Goal: Task Accomplishment & Management: Use online tool/utility

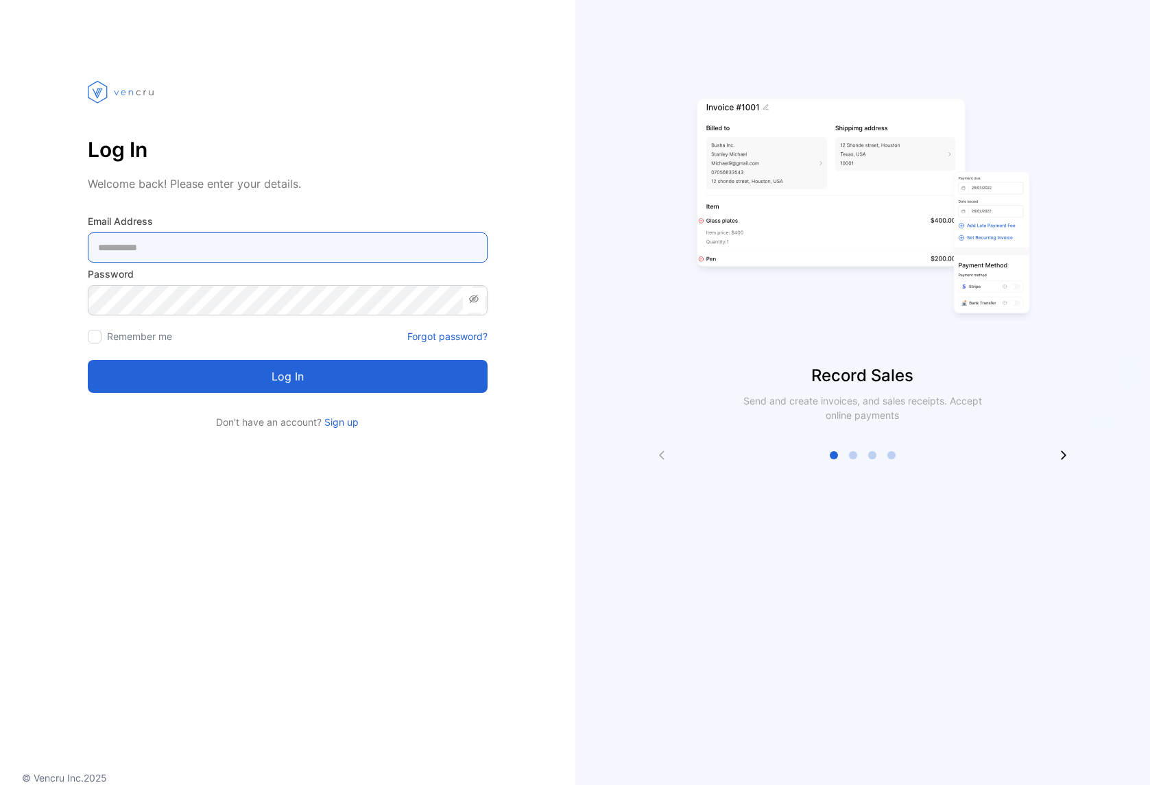
type Address-inputemail "**********"
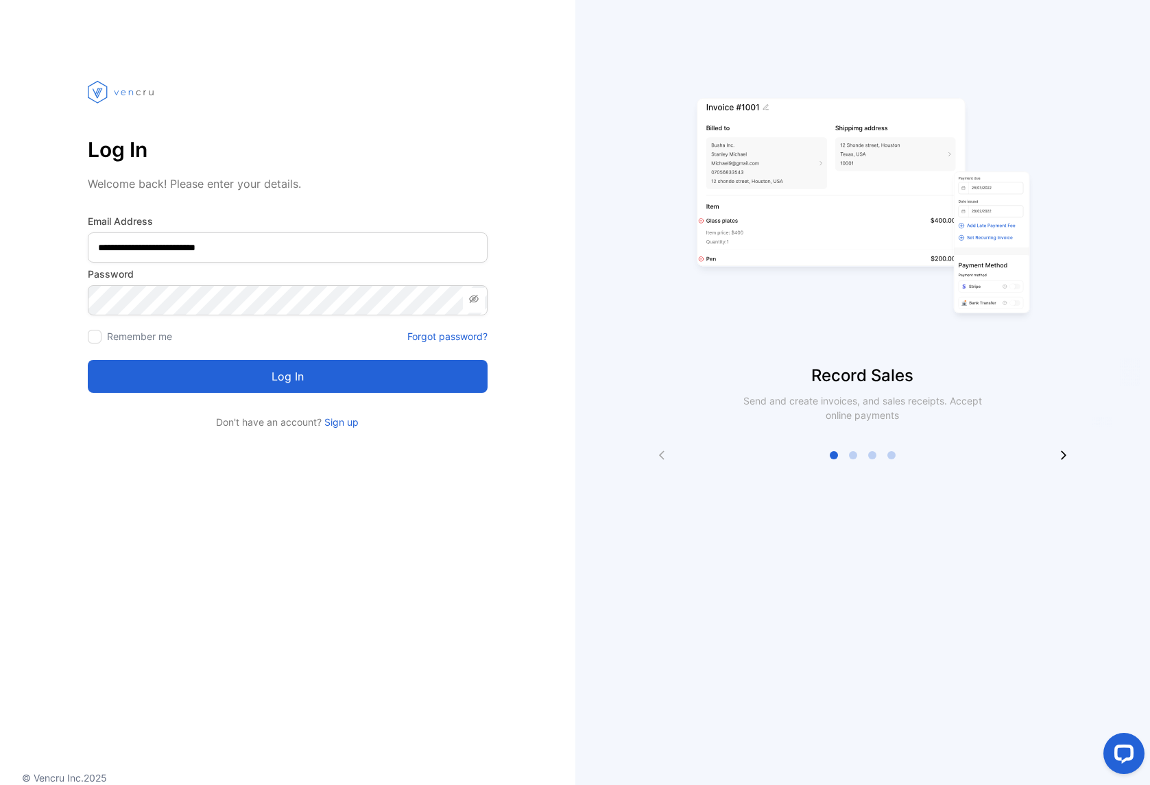
click at [103, 334] on div "Remember me" at bounding box center [130, 336] width 84 height 14
click at [99, 339] on div at bounding box center [95, 337] width 14 height 14
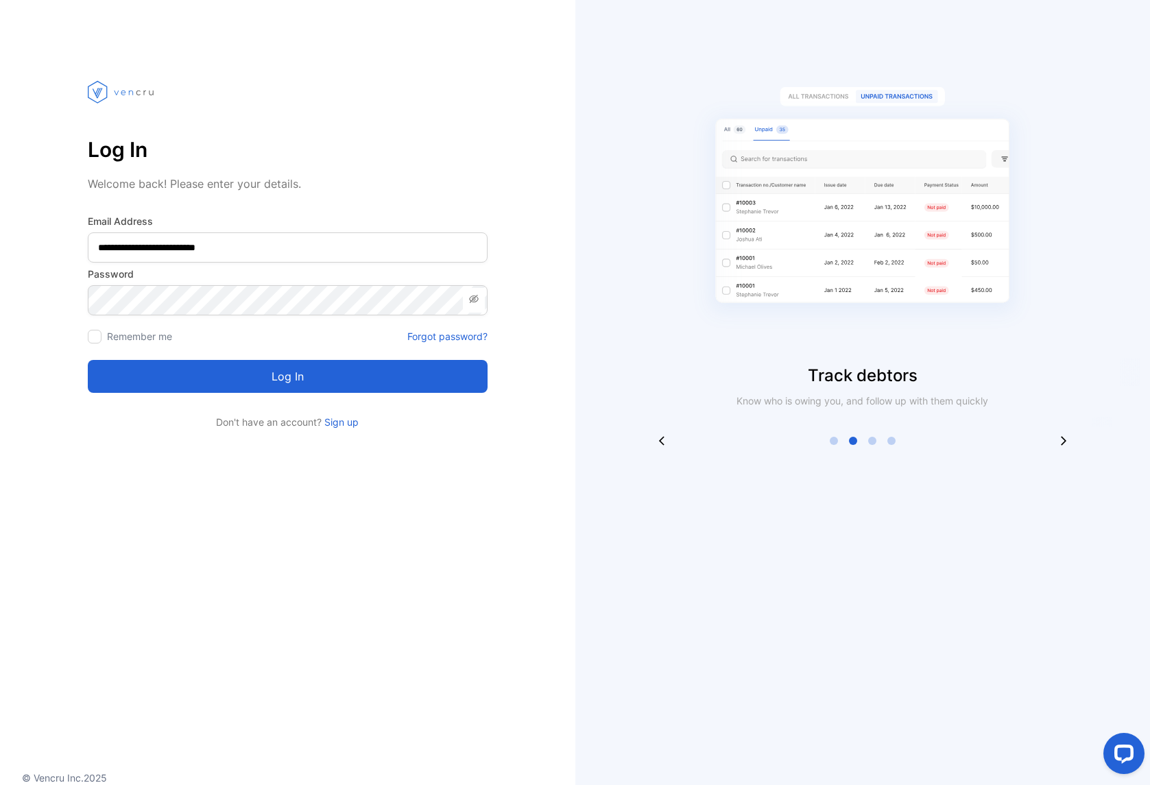
click at [245, 383] on button "Log in" at bounding box center [288, 376] width 400 height 33
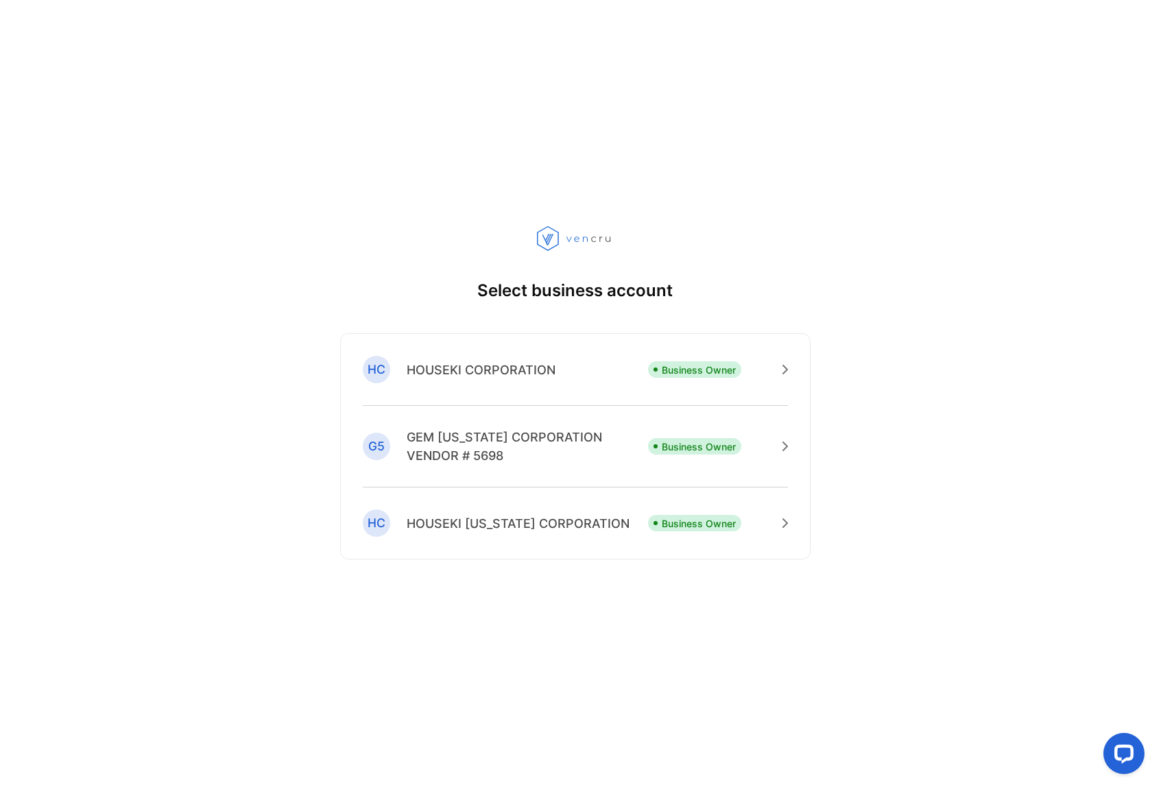
click at [500, 374] on p "HOUSEKI CORPORATION" at bounding box center [481, 370] width 149 height 19
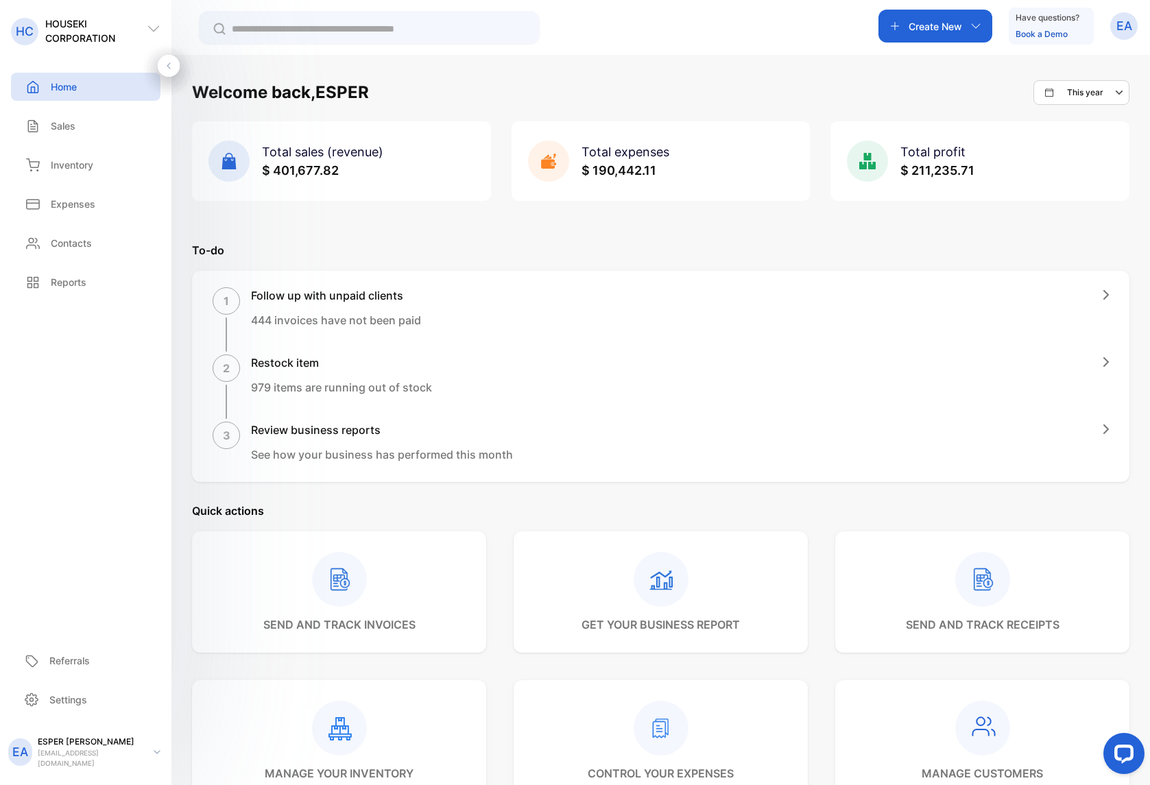
click at [47, 84] on div "Home" at bounding box center [49, 87] width 55 height 14
click at [53, 132] on p "Sales" at bounding box center [63, 126] width 25 height 14
